Goal: Task Accomplishment & Management: Use online tool/utility

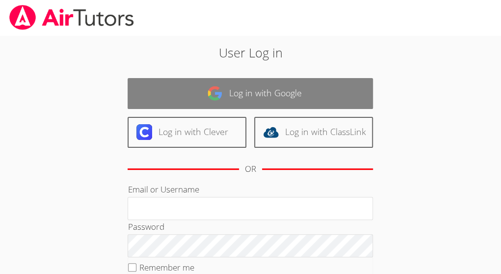
click at [306, 95] on link "Log in with Google" at bounding box center [250, 93] width 245 height 31
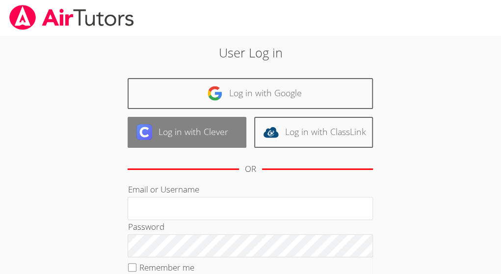
click at [207, 129] on link "Log in with Clever" at bounding box center [187, 132] width 119 height 31
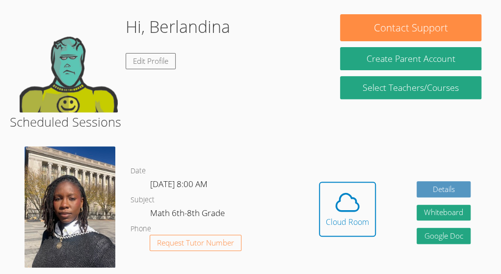
scroll to position [115, 0]
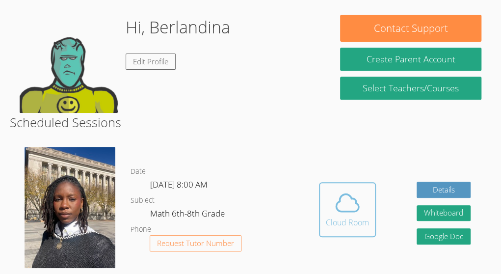
click at [343, 211] on icon at bounding box center [347, 202] width 23 height 17
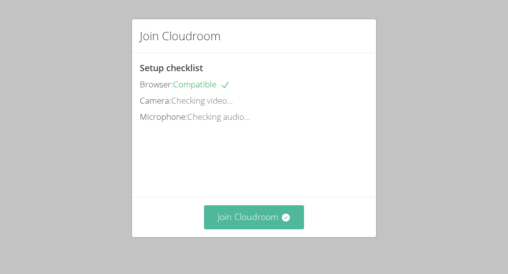
click at [254, 216] on button "Join Cloudroom" at bounding box center [254, 217] width 101 height 24
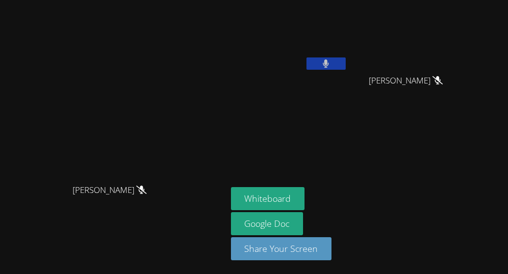
click at [267, 46] on video at bounding box center [289, 37] width 117 height 66
click at [136, 185] on icon at bounding box center [141, 189] width 10 height 8
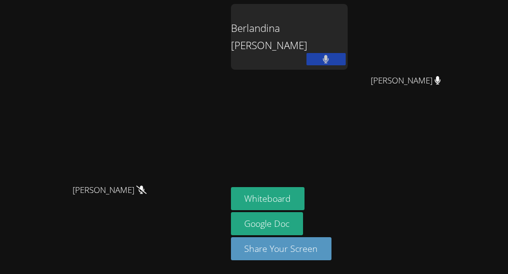
click at [346, 53] on button at bounding box center [326, 59] width 39 height 12
click at [336, 27] on div "Berlandina [PERSON_NAME]" at bounding box center [289, 37] width 117 height 66
click at [331, 55] on icon at bounding box center [326, 59] width 10 height 8
click at [348, 34] on div "Berlandina [PERSON_NAME]" at bounding box center [289, 37] width 117 height 66
click at [335, 19] on div "Berlandina [PERSON_NAME]" at bounding box center [289, 37] width 117 height 66
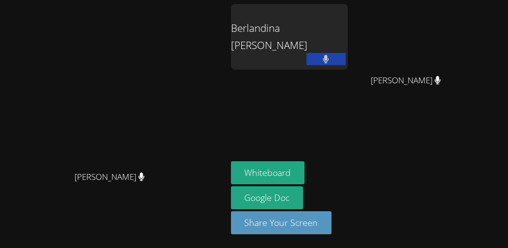
drag, startPoint x: 409, startPoint y: 143, endPoint x: 412, endPoint y: 118, distance: 25.2
click at [412, 118] on aside "Berlandina Joseph Jerry Pierre Canel Jerry Pierre Canel Whiteboard Google Doc S…" at bounding box center [349, 124] width 245 height 248
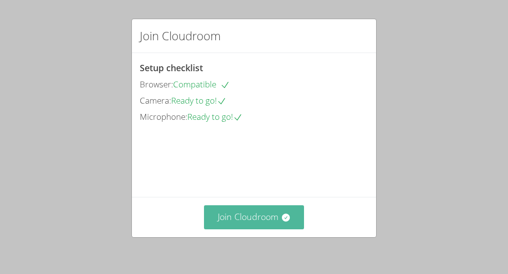
click at [260, 224] on button "Join Cloudroom" at bounding box center [254, 217] width 101 height 24
click at [256, 219] on button "Join Cloudroom" at bounding box center [254, 217] width 101 height 24
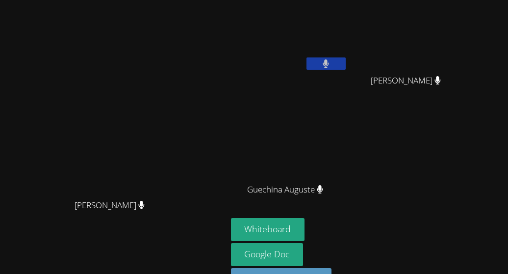
click at [346, 57] on button at bounding box center [326, 63] width 39 height 12
click at [348, 50] on video at bounding box center [289, 37] width 117 height 66
click at [331, 59] on icon at bounding box center [326, 63] width 10 height 8
click at [34, 12] on div "Darine Odigé Darine Odigé" at bounding box center [113, 152] width 219 height 297
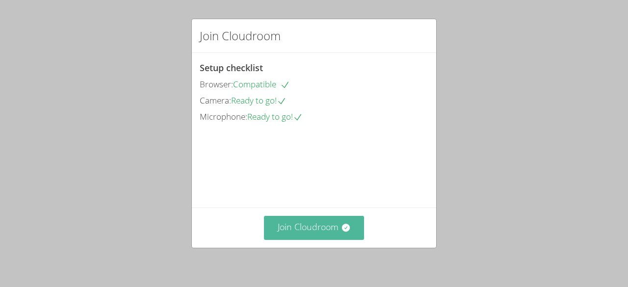
click at [300, 219] on button "Join Cloudroom" at bounding box center [314, 228] width 101 height 24
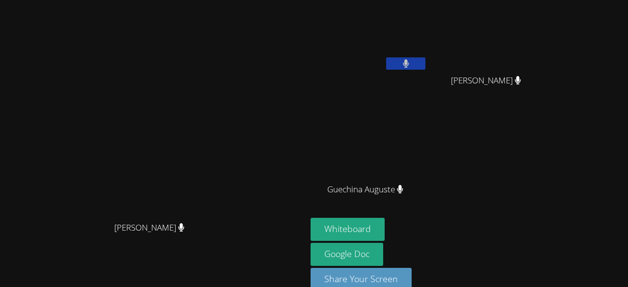
click at [0, 207] on main "Darine Odigé Darine Odigé" at bounding box center [153, 152] width 307 height 305
click at [425, 58] on button at bounding box center [405, 63] width 39 height 12
click at [411, 62] on icon at bounding box center [406, 63] width 10 height 8
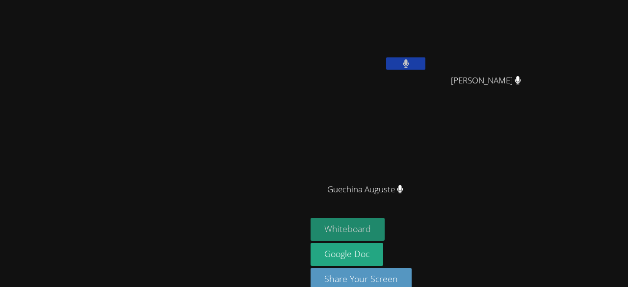
click at [385, 228] on button "Whiteboard" at bounding box center [348, 229] width 74 height 23
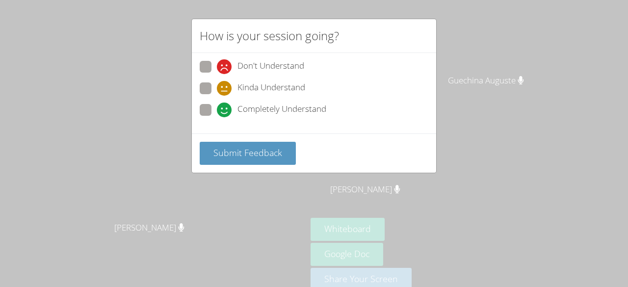
click at [217, 117] on span at bounding box center [217, 117] width 0 height 0
click at [217, 105] on input "Completely Understand" at bounding box center [221, 108] width 8 height 8
radio input "true"
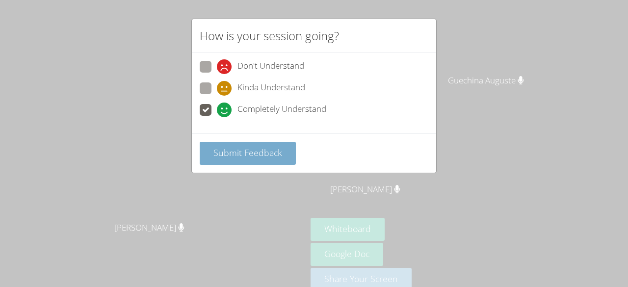
click at [280, 154] on span "Submit Feedback" at bounding box center [247, 153] width 69 height 12
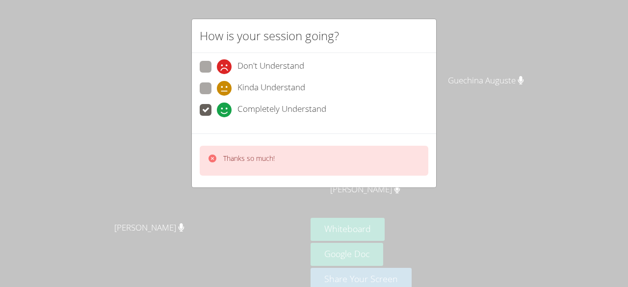
click at [156, 200] on div "How is your session going? Don't Understand Kinda Understand Completely Underst…" at bounding box center [314, 143] width 628 height 287
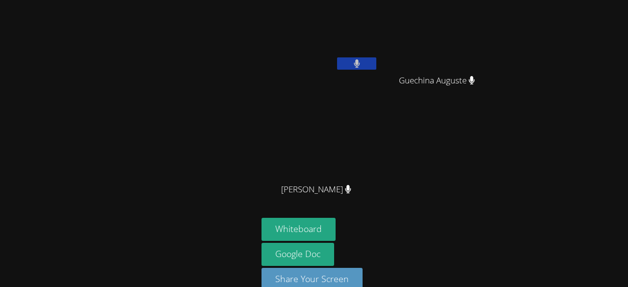
click at [354, 59] on icon at bounding box center [357, 63] width 6 height 8
click at [370, 61] on button at bounding box center [356, 63] width 39 height 12
